Goal: Transaction & Acquisition: Purchase product/service

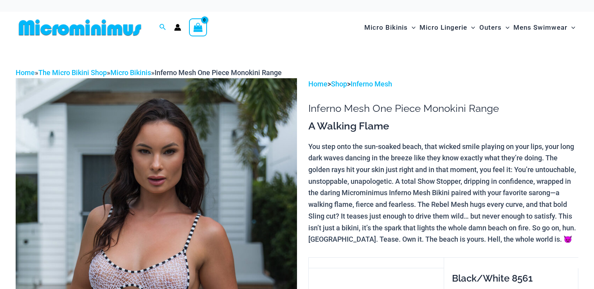
scroll to position [219, 0]
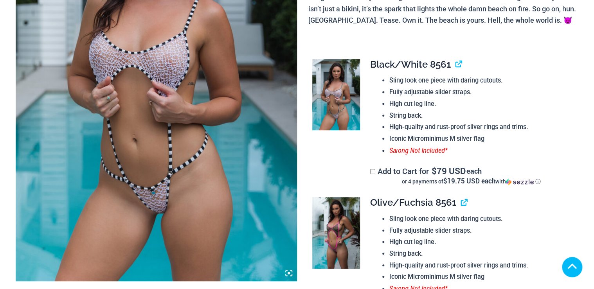
click at [290, 274] on icon at bounding box center [288, 273] width 7 height 7
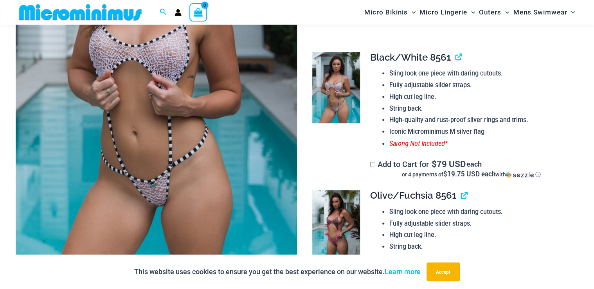
click at [179, 131] on img at bounding box center [156, 63] width 281 height 422
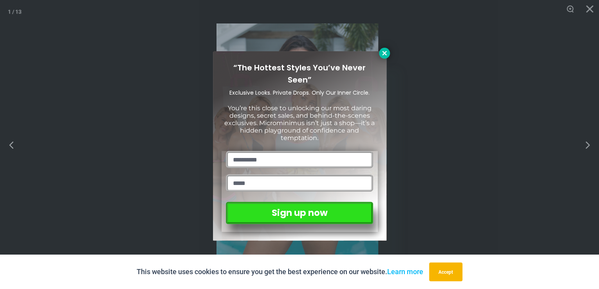
click at [381, 54] on icon at bounding box center [384, 53] width 7 height 7
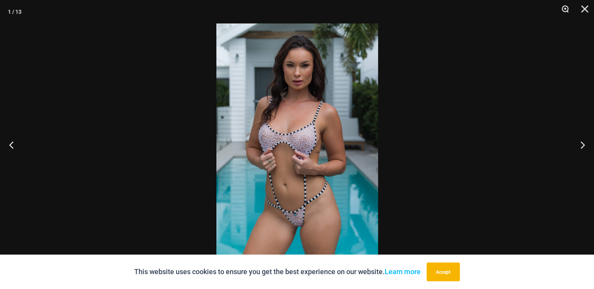
click at [566, 7] on button "Zoom" at bounding box center [563, 11] width 20 height 23
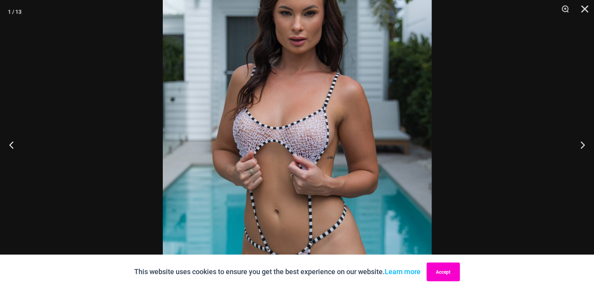
click at [443, 274] on button "Accept" at bounding box center [443, 272] width 33 height 19
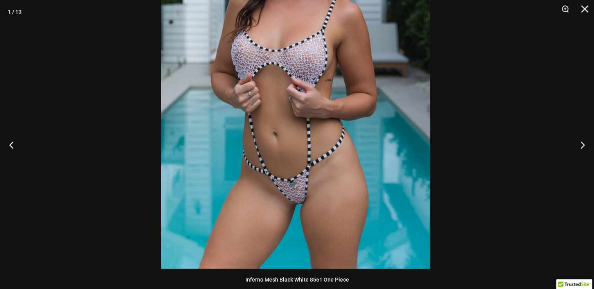
click at [306, 120] on img at bounding box center [295, 67] width 269 height 403
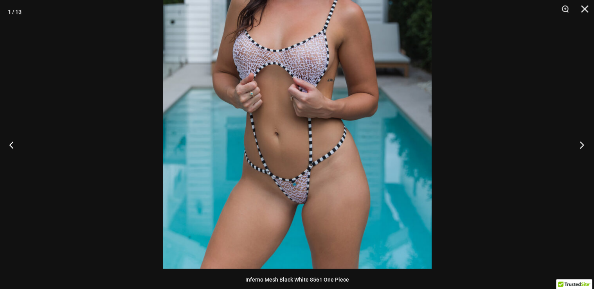
click at [582, 144] on button "Next" at bounding box center [579, 144] width 29 height 39
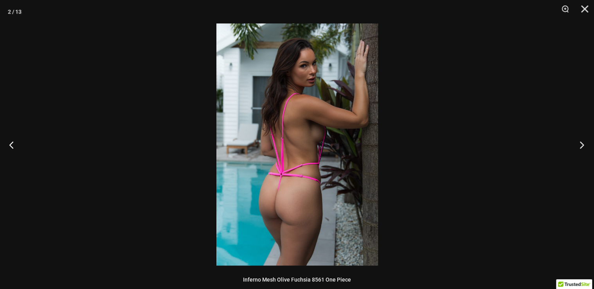
click at [582, 144] on button "Next" at bounding box center [579, 144] width 29 height 39
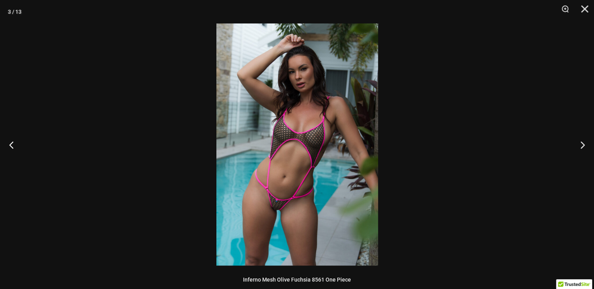
click at [307, 202] on img at bounding box center [297, 144] width 162 height 242
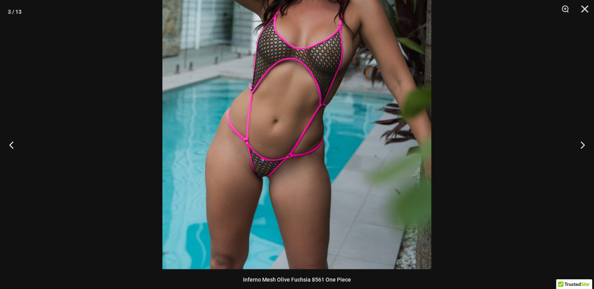
click at [302, 159] on img at bounding box center [296, 67] width 269 height 403
click at [582, 147] on button "Next" at bounding box center [579, 144] width 29 height 39
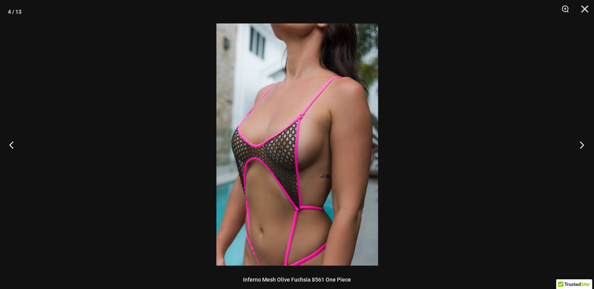
click at [582, 147] on button "Next" at bounding box center [579, 144] width 29 height 39
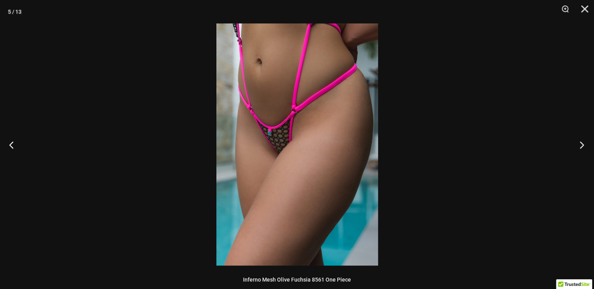
click at [582, 147] on button "Next" at bounding box center [579, 144] width 29 height 39
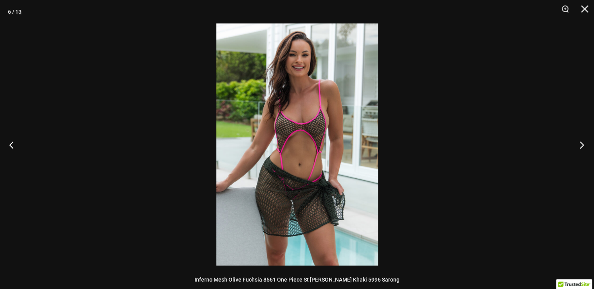
click at [582, 147] on button "Next" at bounding box center [579, 144] width 29 height 39
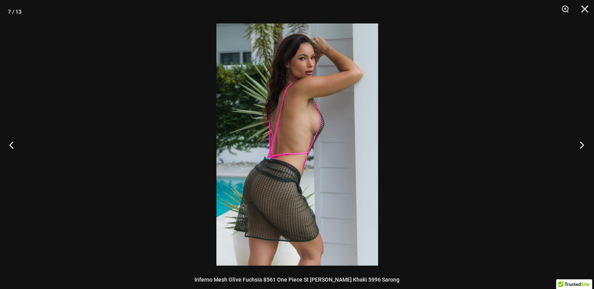
click at [582, 147] on button "Next" at bounding box center [579, 144] width 29 height 39
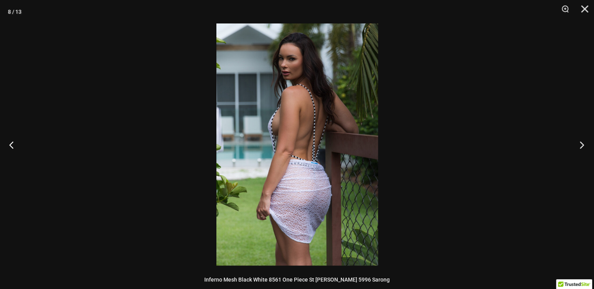
click at [583, 147] on button "Next" at bounding box center [579, 144] width 29 height 39
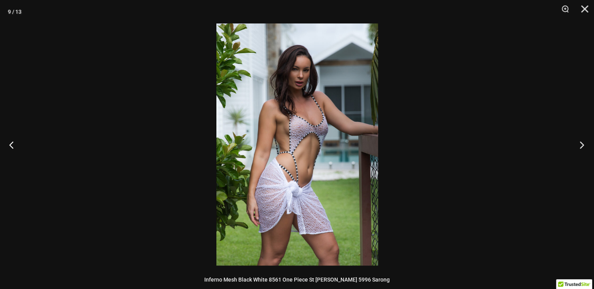
click at [583, 147] on button "Next" at bounding box center [579, 144] width 29 height 39
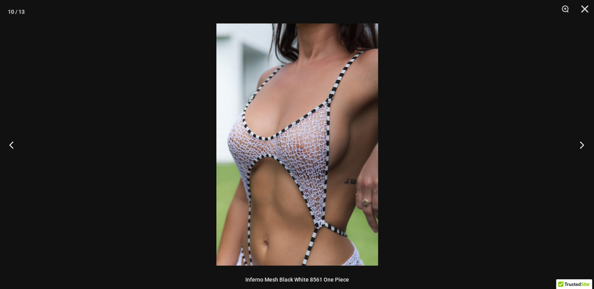
click at [583, 148] on button "Next" at bounding box center [579, 144] width 29 height 39
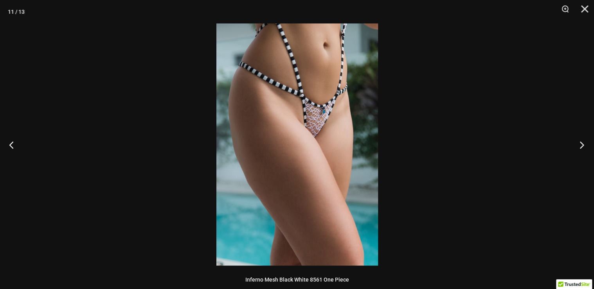
click at [583, 148] on button "Next" at bounding box center [579, 144] width 29 height 39
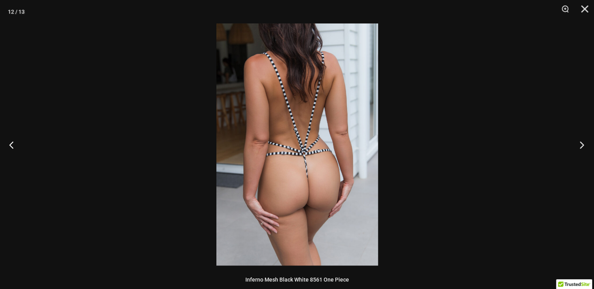
click at [583, 148] on button "Next" at bounding box center [579, 144] width 29 height 39
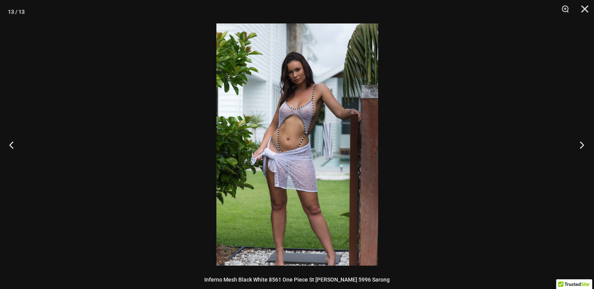
click at [583, 148] on button "Next" at bounding box center [579, 144] width 29 height 39
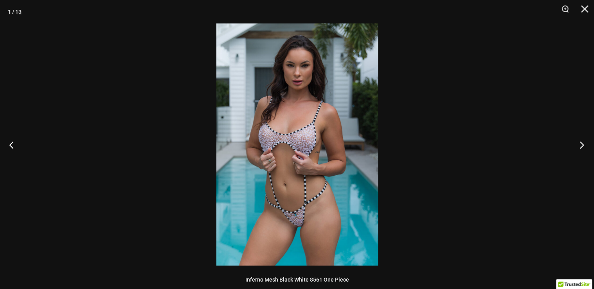
click at [583, 148] on button "Next" at bounding box center [579, 144] width 29 height 39
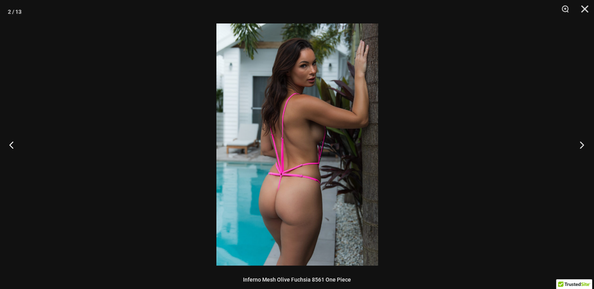
click at [583, 148] on button "Next" at bounding box center [579, 144] width 29 height 39
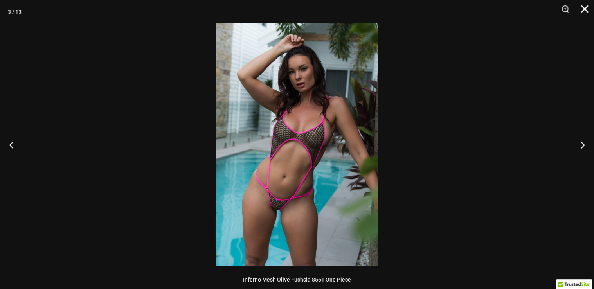
click at [589, 11] on button "Close" at bounding box center [582, 11] width 20 height 23
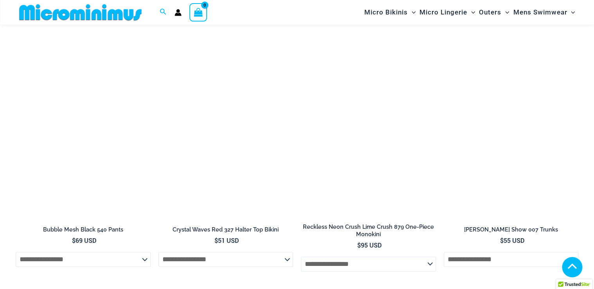
scroll to position [1910, 0]
